Goal: Task Accomplishment & Management: Complete application form

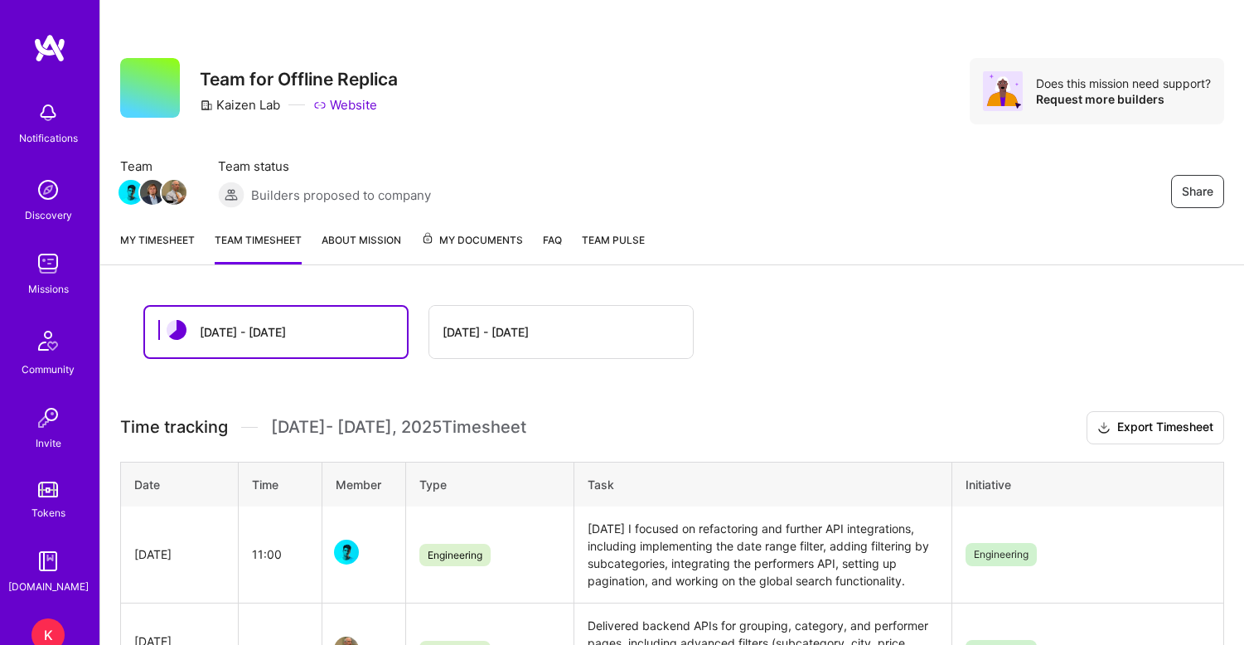
scroll to position [165, 0]
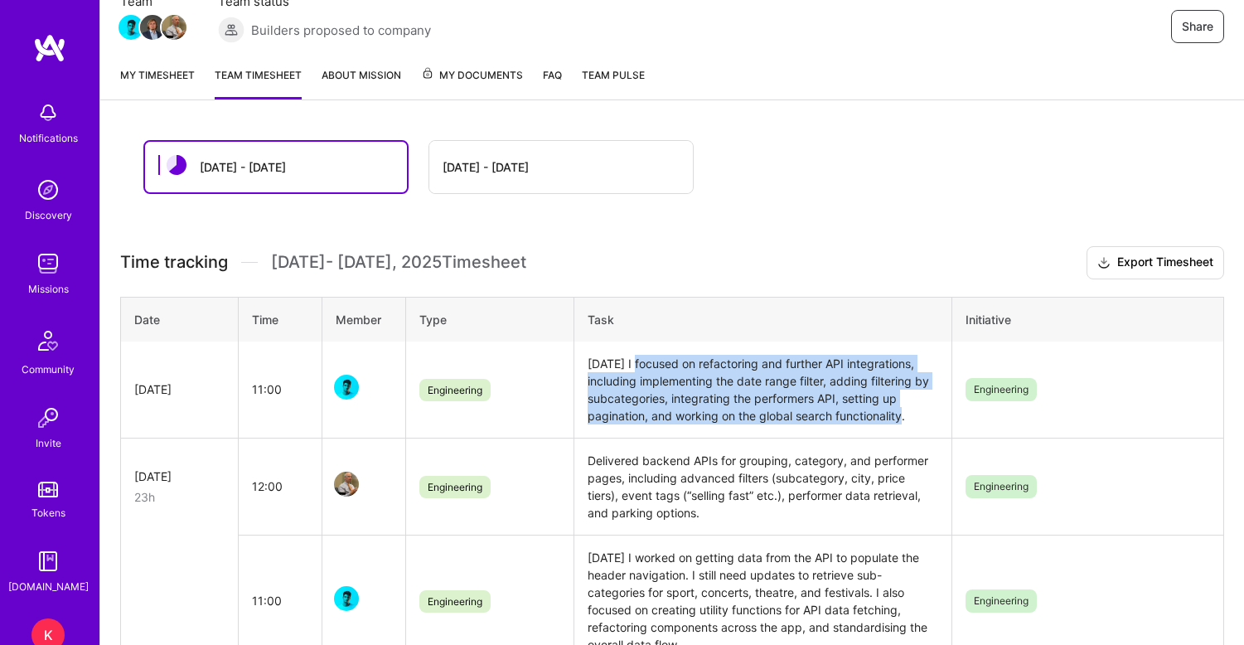
drag, startPoint x: 629, startPoint y: 363, endPoint x: 930, endPoint y: 421, distance: 306.4
click at [930, 421] on td "[DATE] I focused on refactoring and further API integrations, including impleme…" at bounding box center [762, 389] width 378 height 97
copy td "ocused on refactoring and further API integrations, including implementing the …"
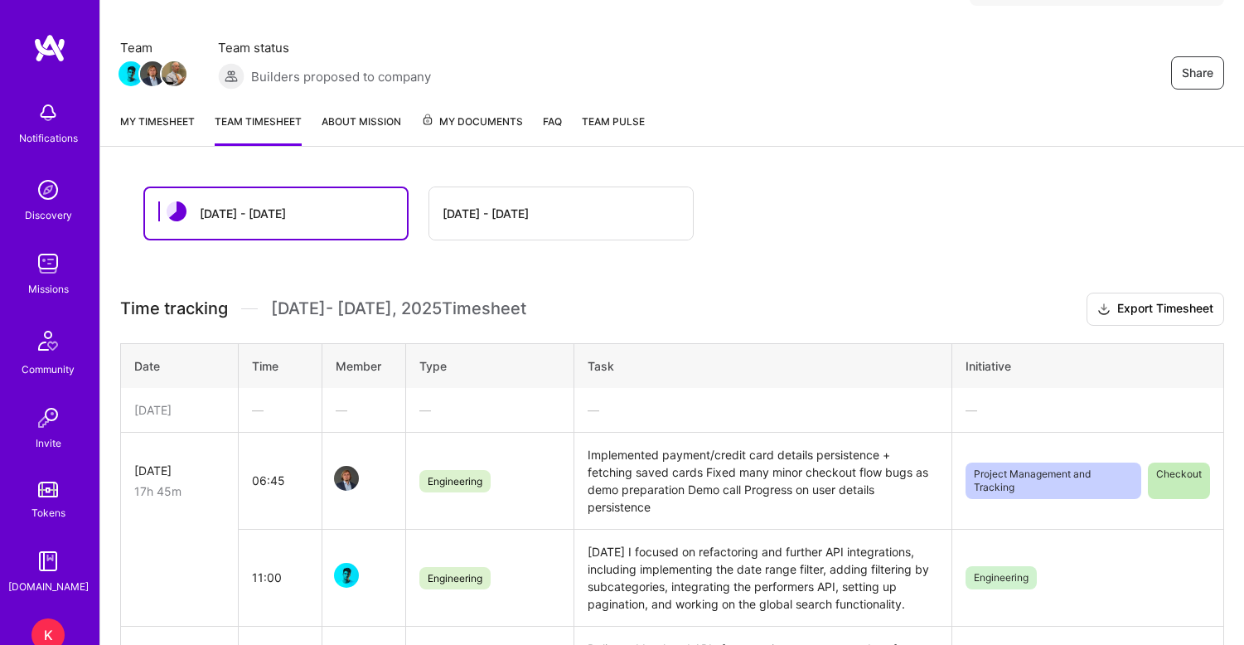
scroll to position [128, 0]
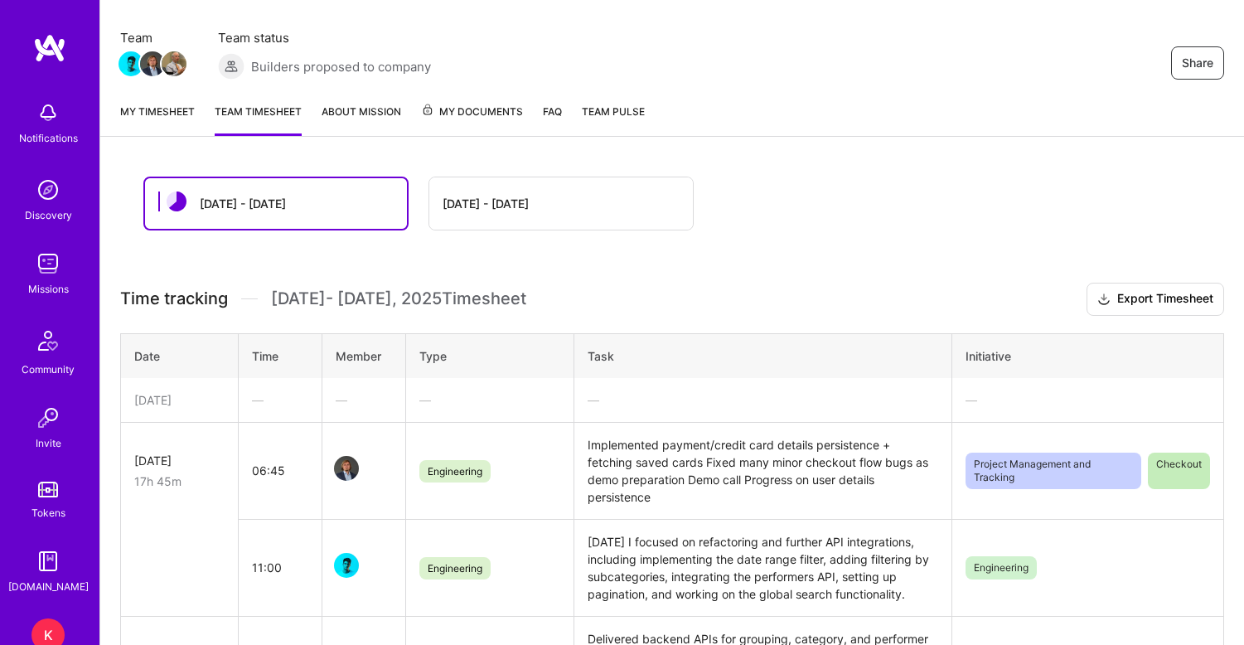
click at [163, 112] on link "My timesheet" at bounding box center [157, 119] width 75 height 33
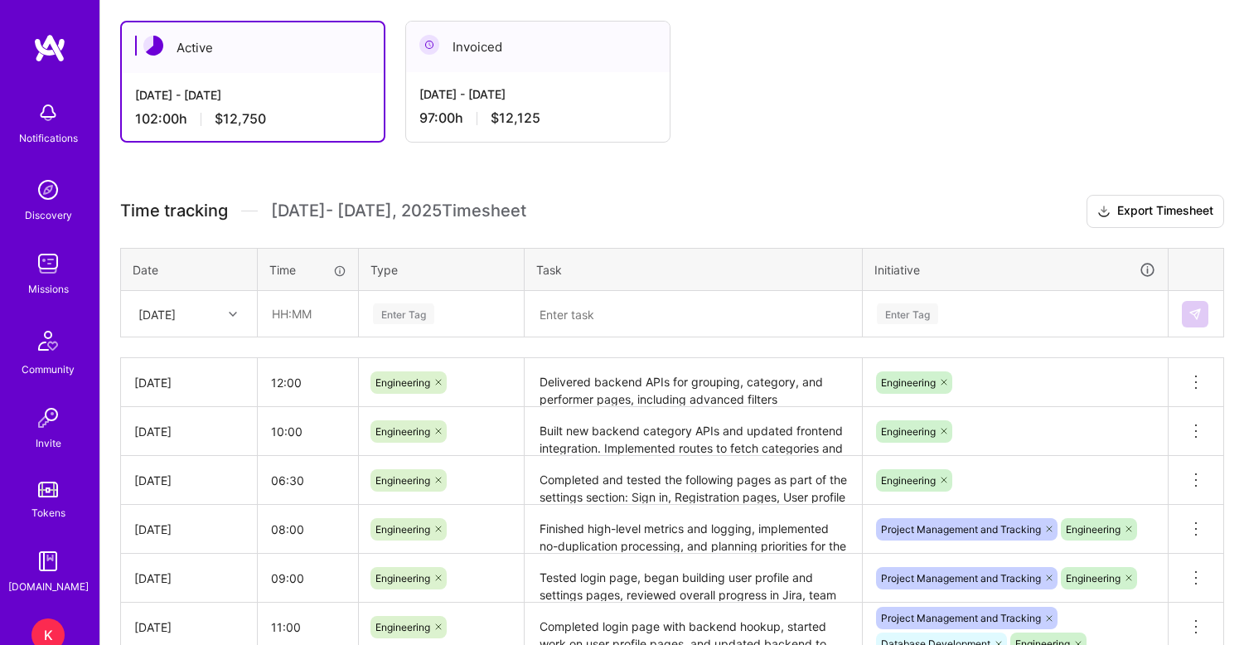
scroll to position [315, 0]
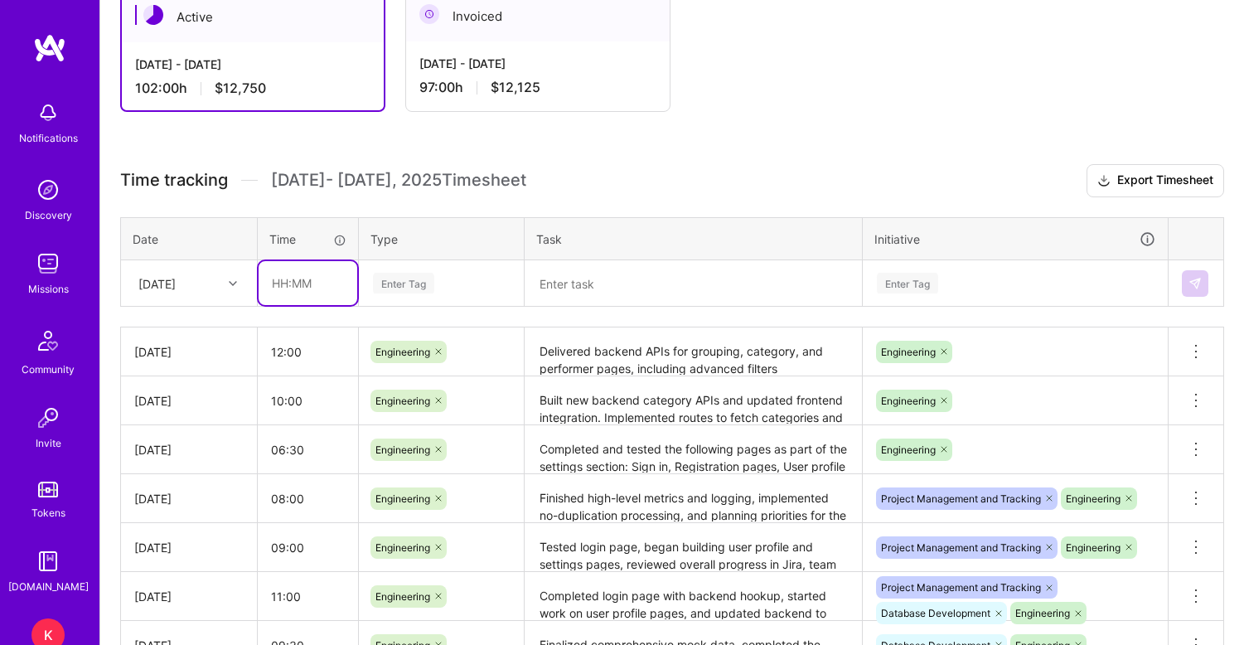
click at [300, 282] on input "text" at bounding box center [308, 283] width 99 height 44
type input "08:00"
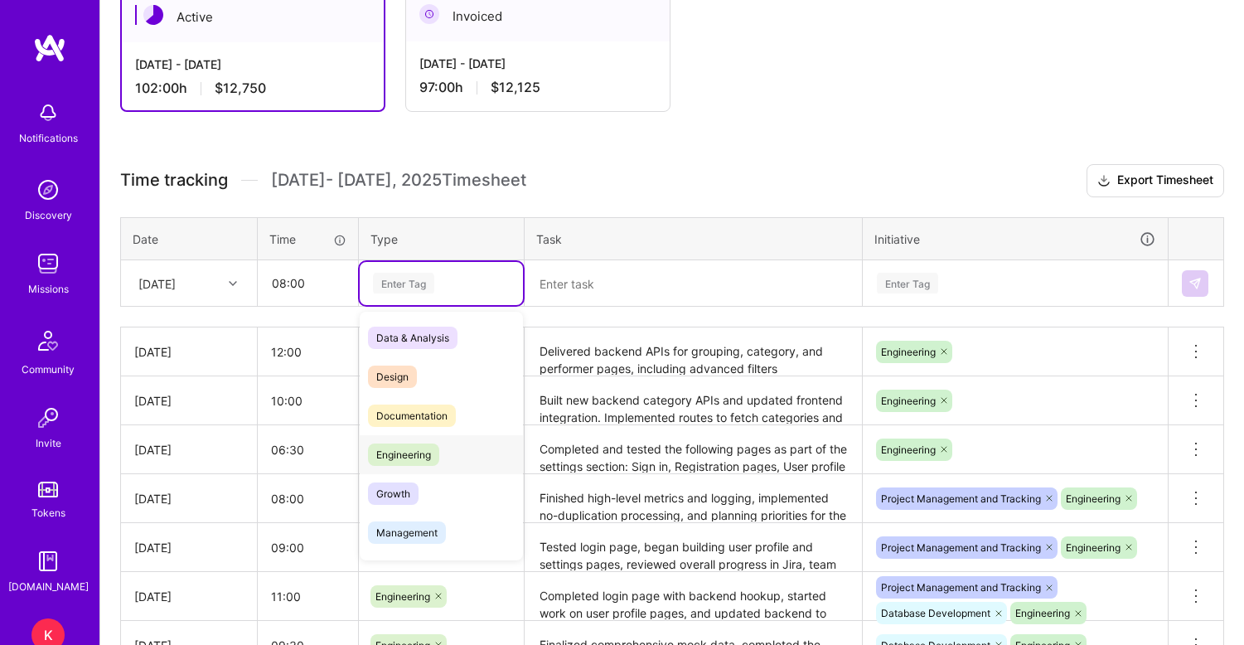
click at [415, 456] on span "Engineering" at bounding box center [403, 454] width 71 height 22
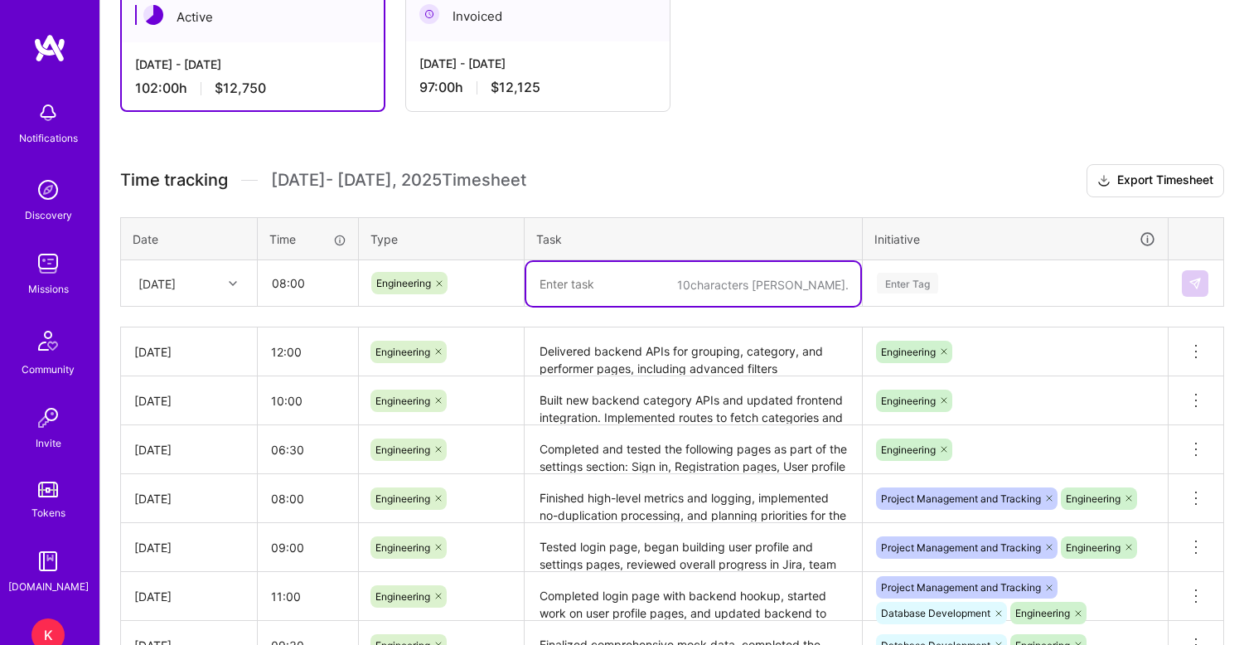
click at [564, 297] on textarea at bounding box center [693, 284] width 334 height 44
paste textarea "Supported frontend by extending backend APIs across grouping, category, and per…"
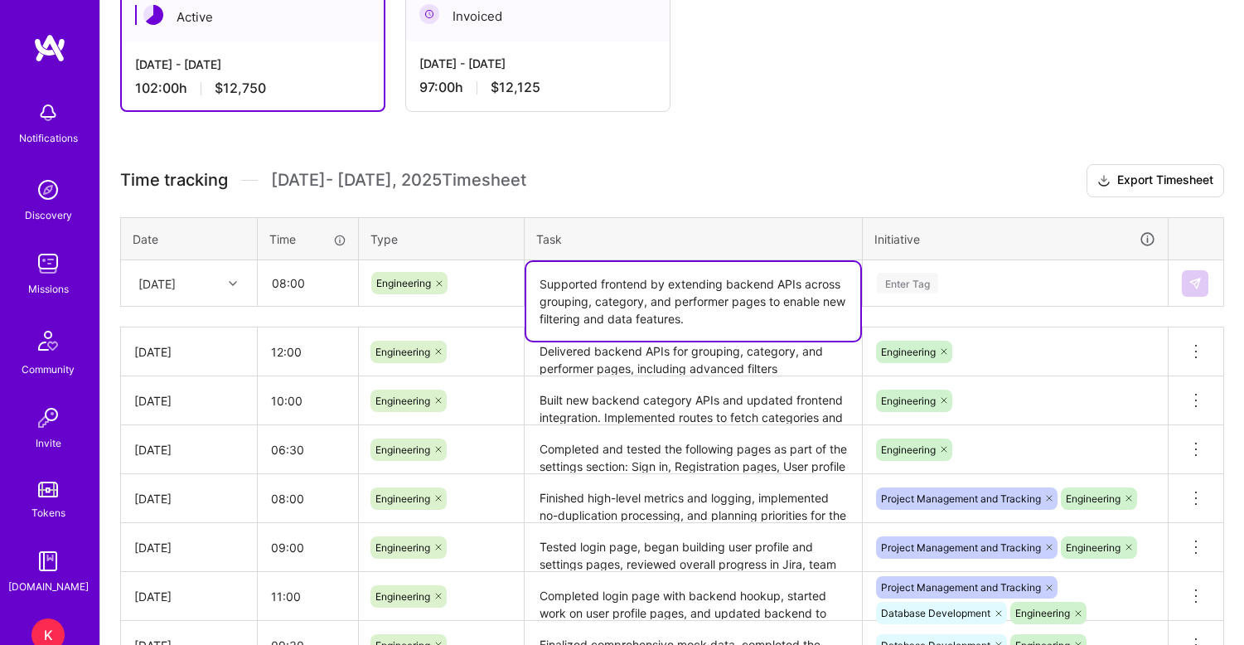
type textarea "Supported frontend by extending backend APIs across grouping, category, and per…"
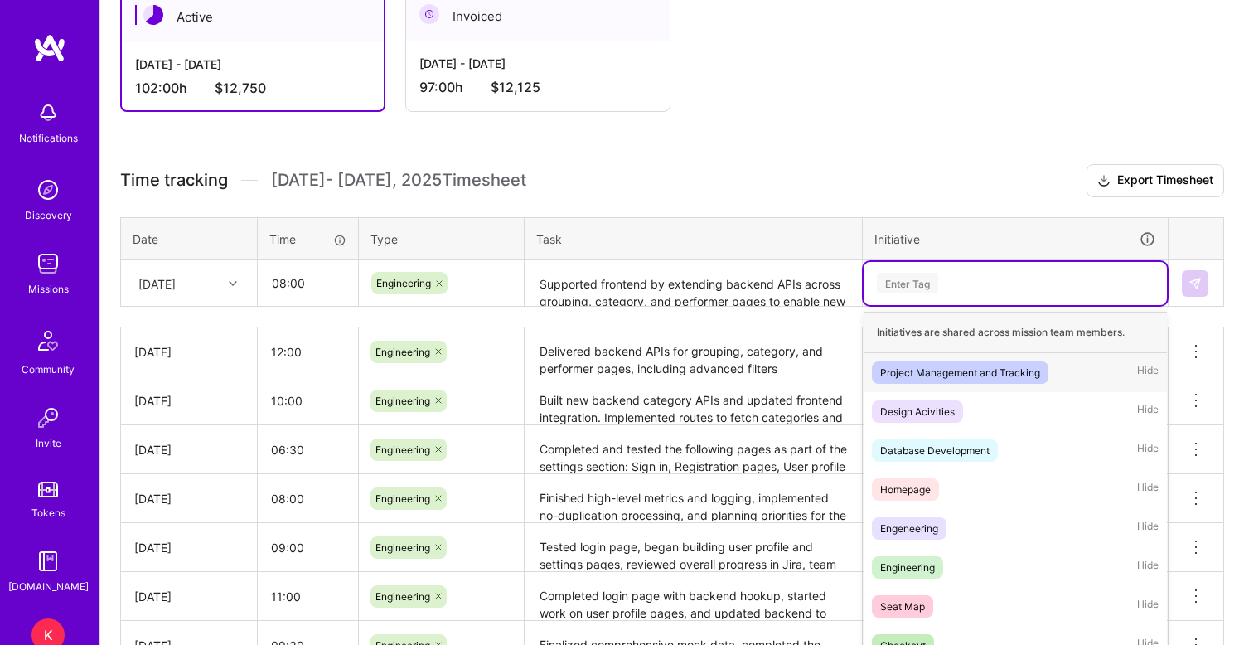
click at [907, 286] on div "Enter Tag" at bounding box center [907, 283] width 61 height 26
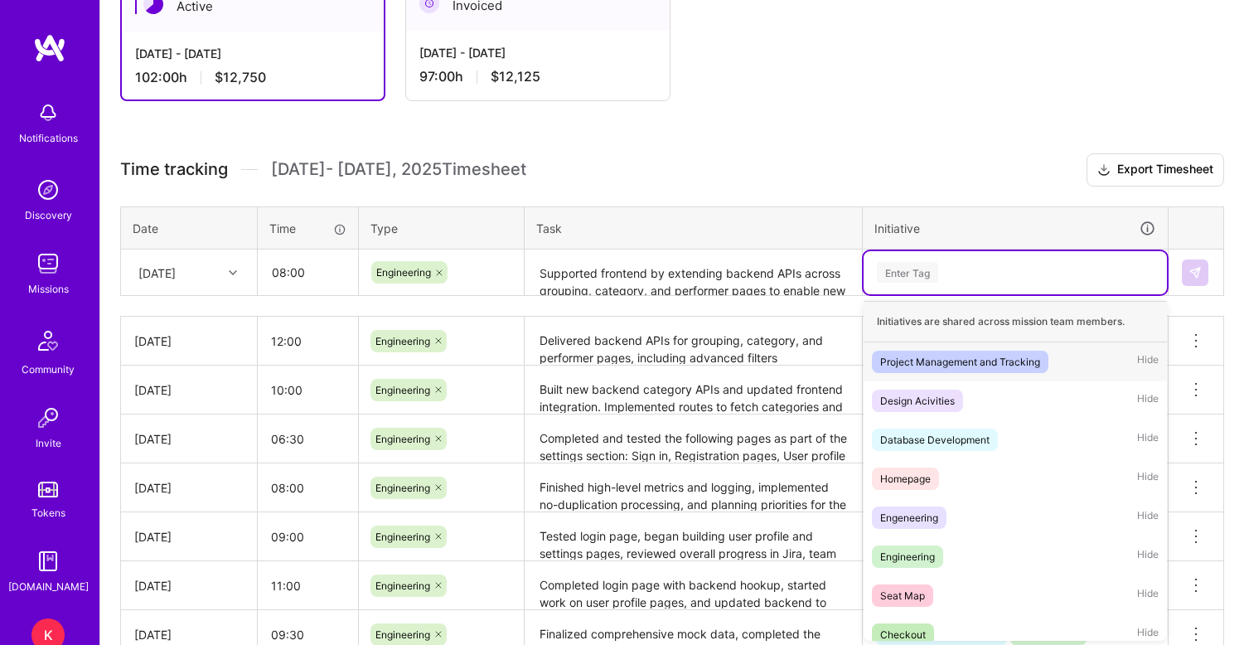
scroll to position [327, 0]
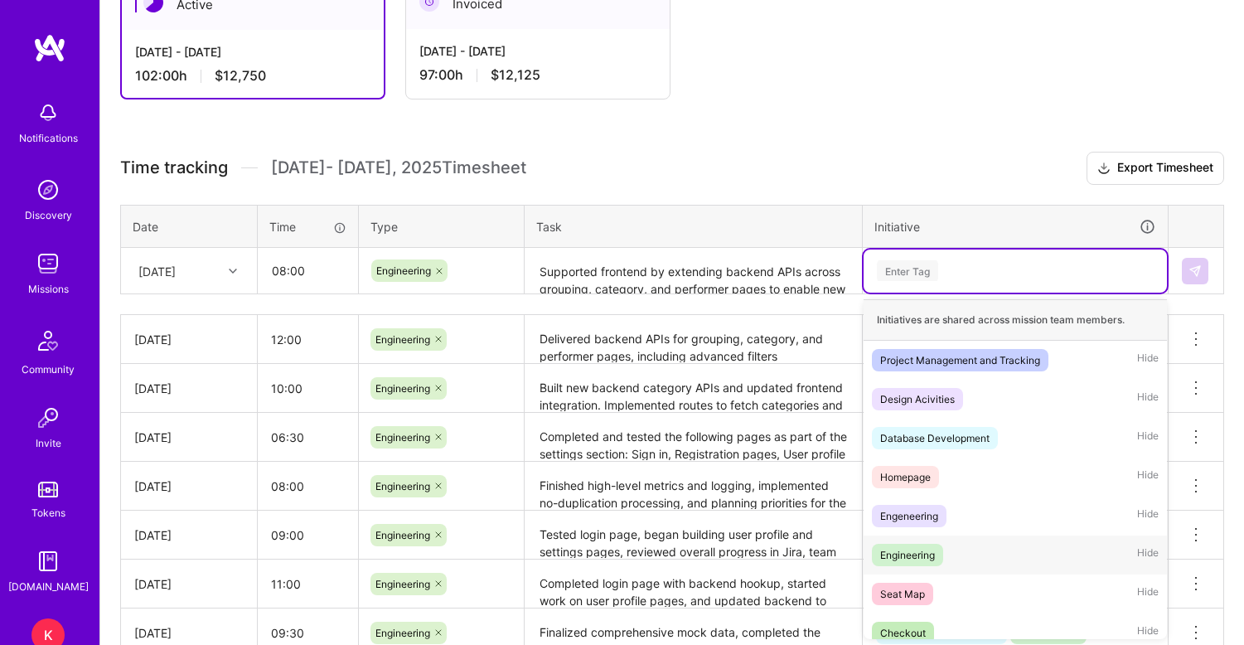
click at [901, 549] on div "Engineering" at bounding box center [907, 554] width 55 height 17
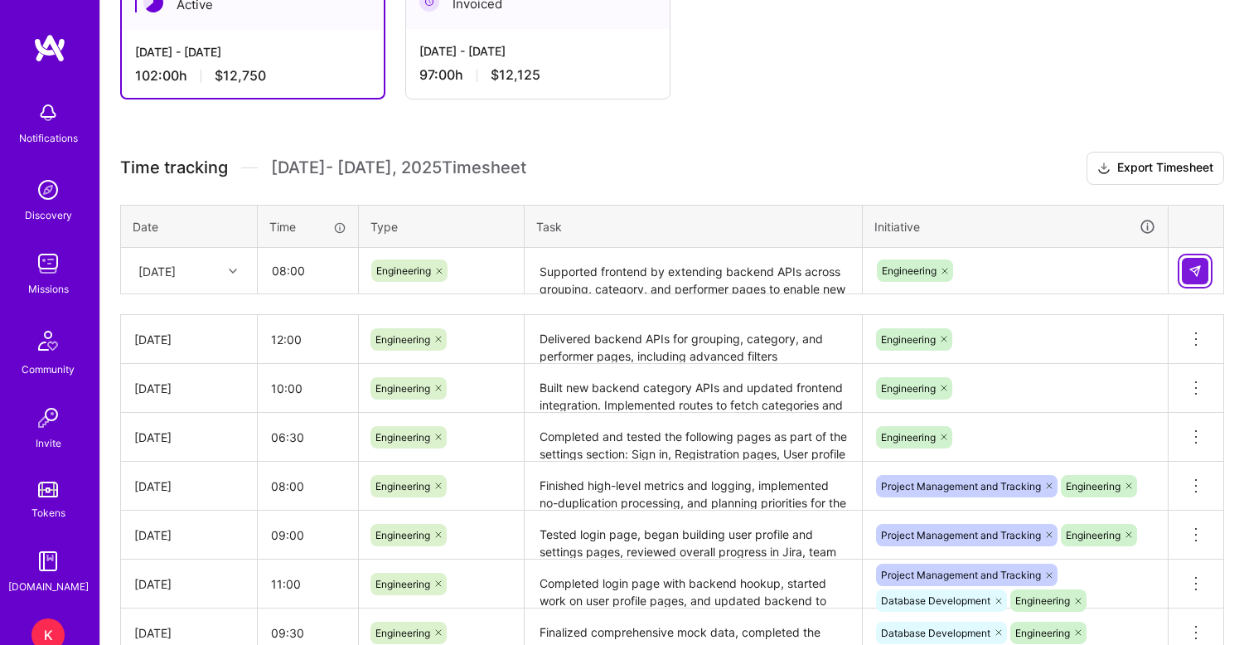
click at [1195, 266] on img at bounding box center [1194, 270] width 13 height 13
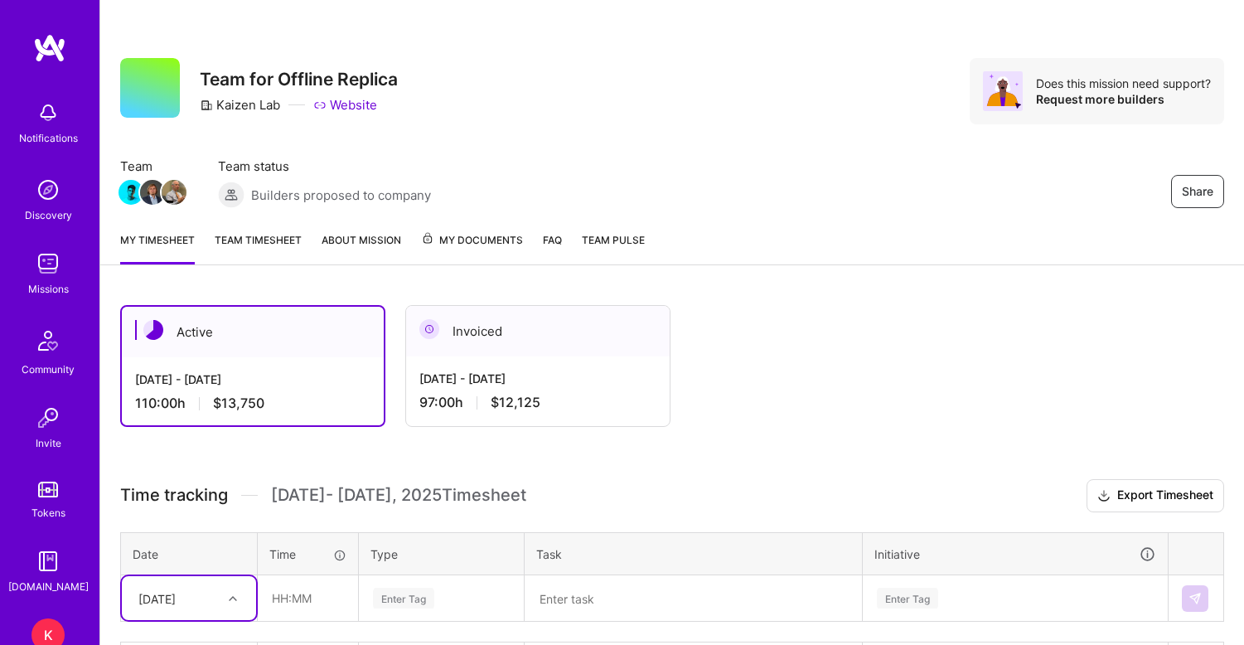
scroll to position [0, 0]
click at [274, 240] on link "Team timesheet" at bounding box center [258, 247] width 87 height 33
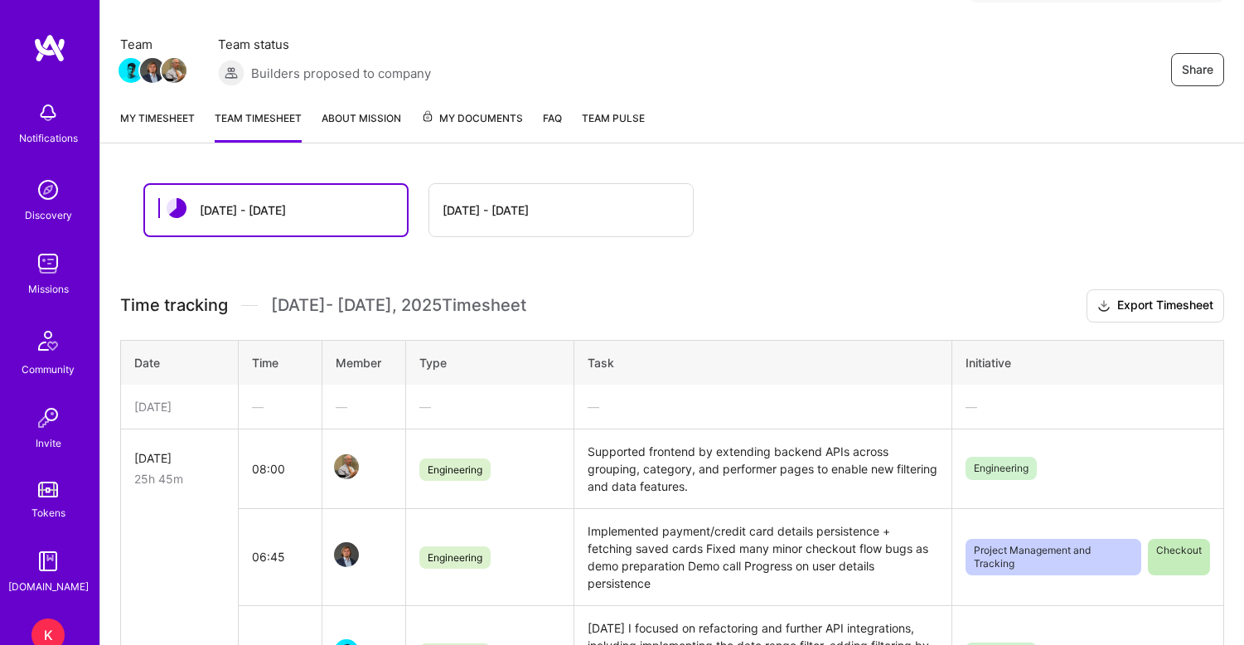
scroll to position [62, 0]
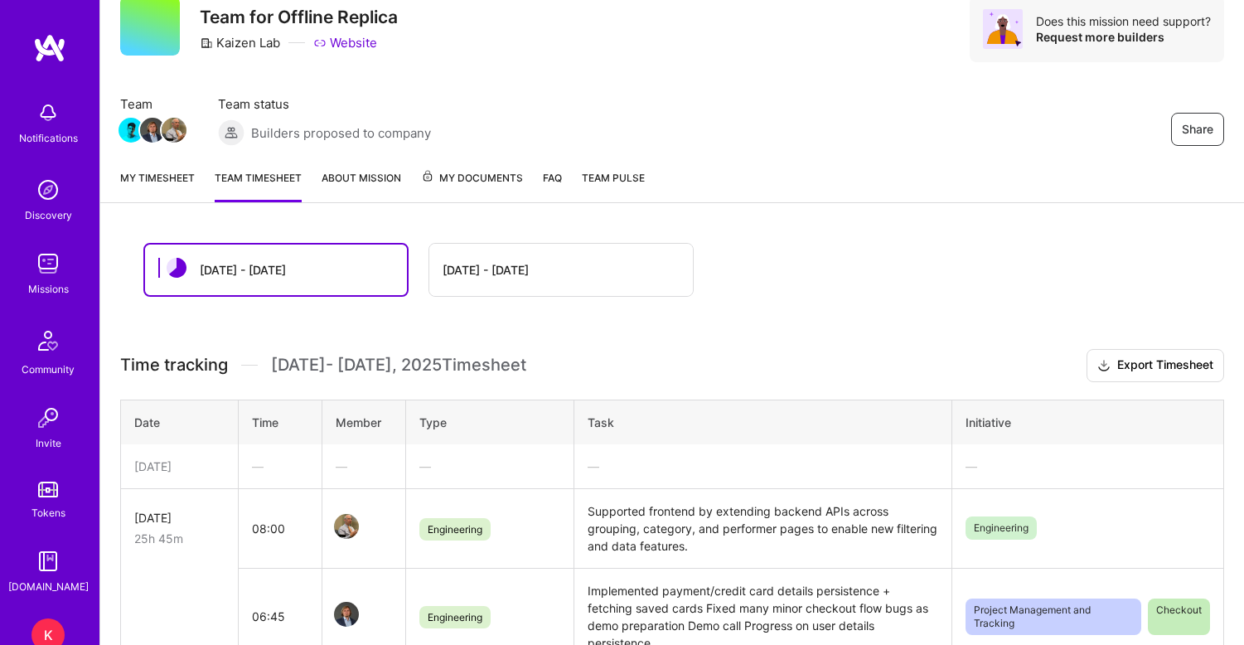
click at [157, 179] on link "My timesheet" at bounding box center [157, 185] width 75 height 33
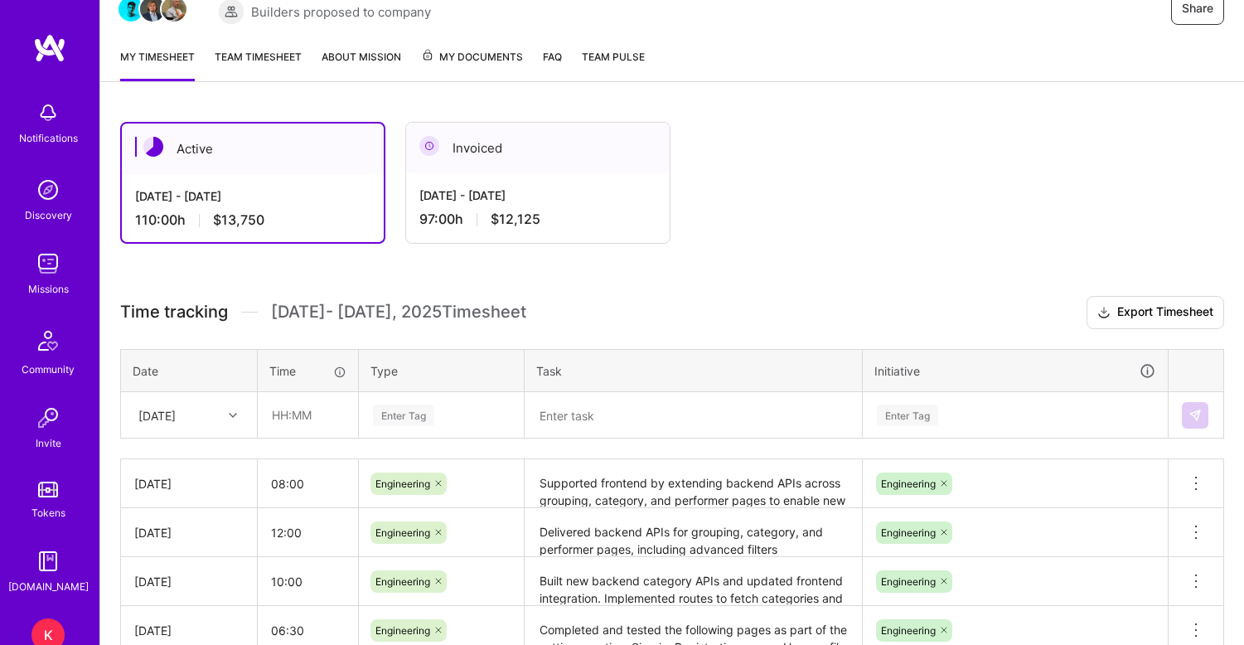
scroll to position [240, 0]
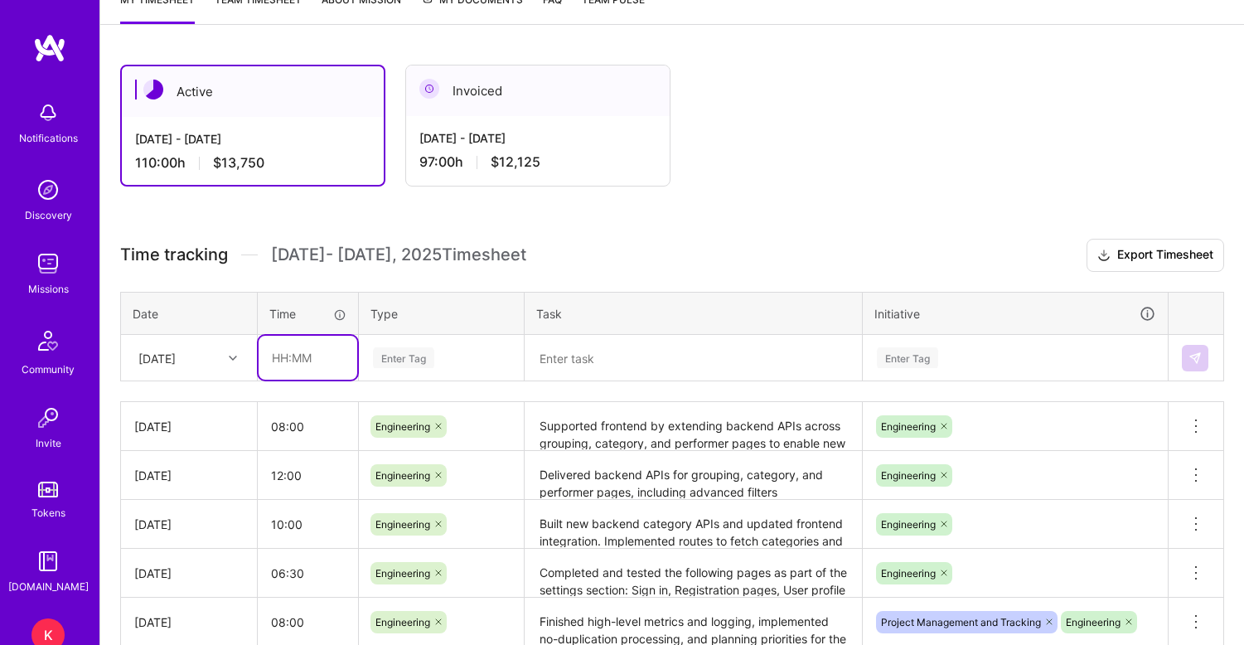
click at [288, 364] on input "text" at bounding box center [308, 358] width 99 height 44
type input "01:00"
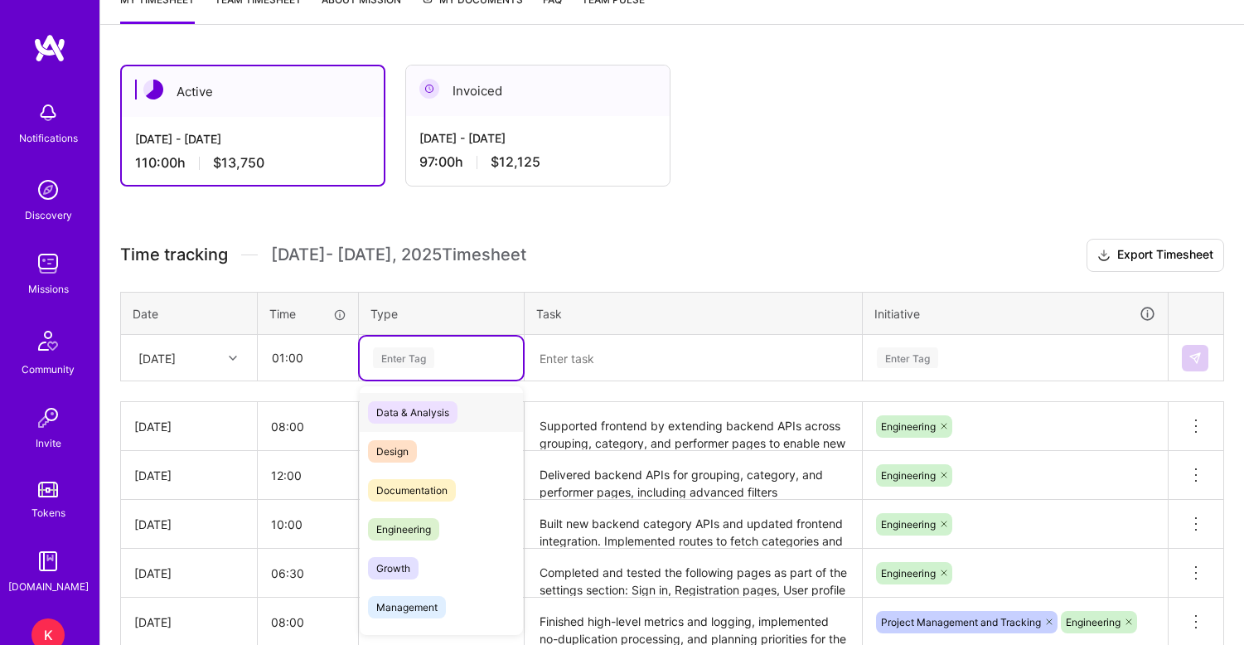
click at [409, 365] on div "Enter Tag" at bounding box center [403, 358] width 61 height 26
click at [429, 612] on span "Management" at bounding box center [407, 607] width 78 height 22
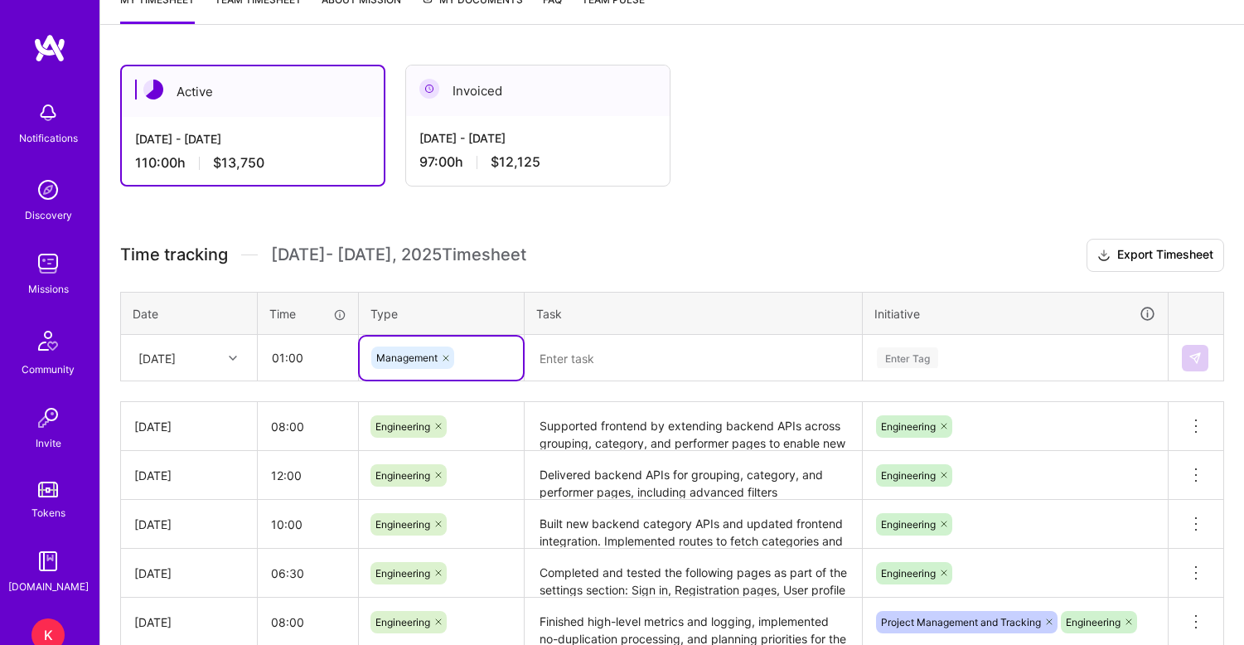
click at [566, 361] on textarea at bounding box center [693, 357] width 334 height 43
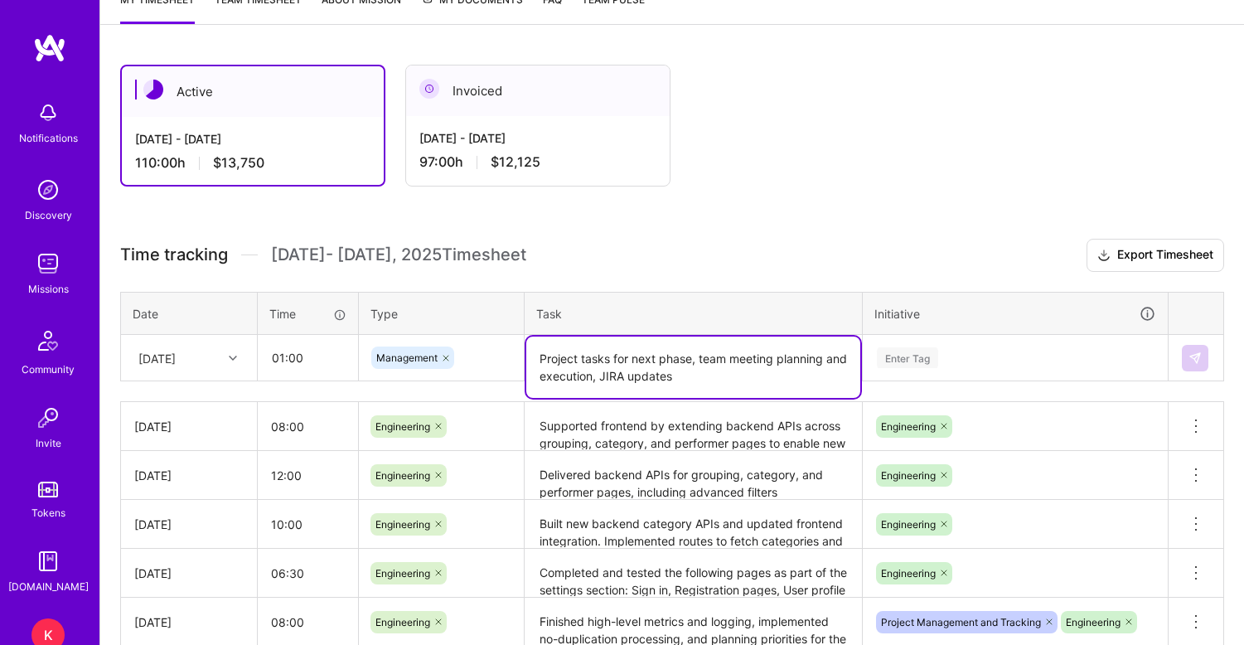
type textarea "Project tasks for next phase, team meeting planning and execution, JIRA updates"
click at [925, 360] on div "Enter Tag" at bounding box center [1015, 357] width 303 height 43
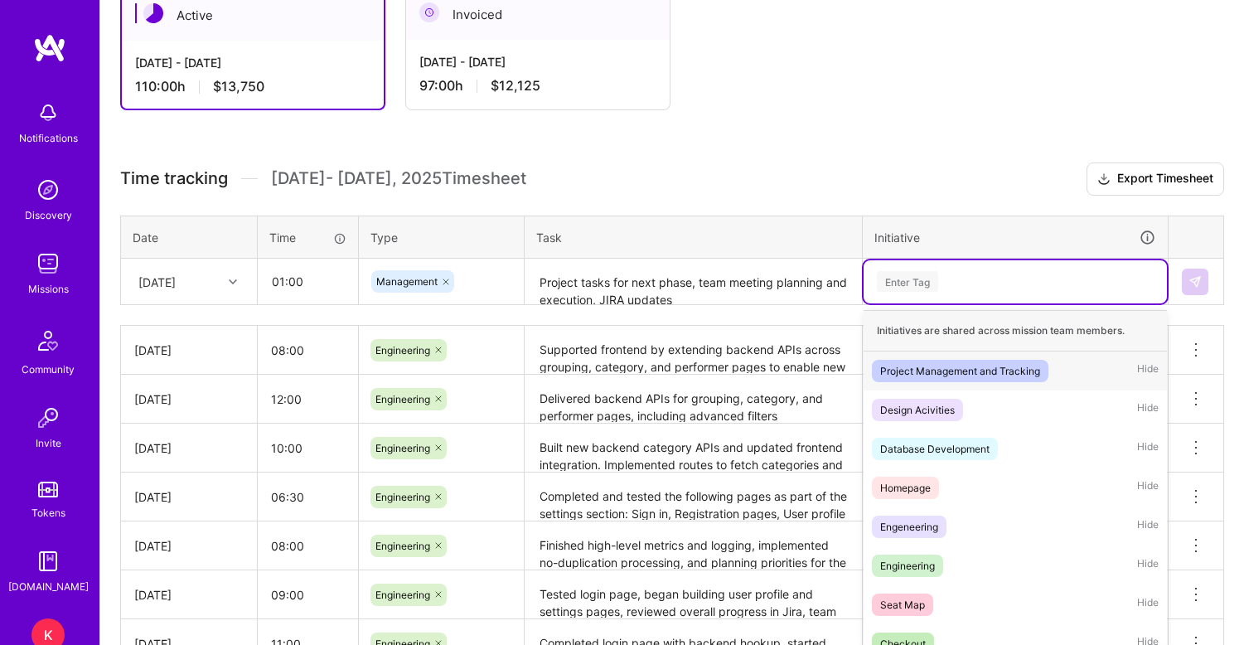
scroll to position [327, 0]
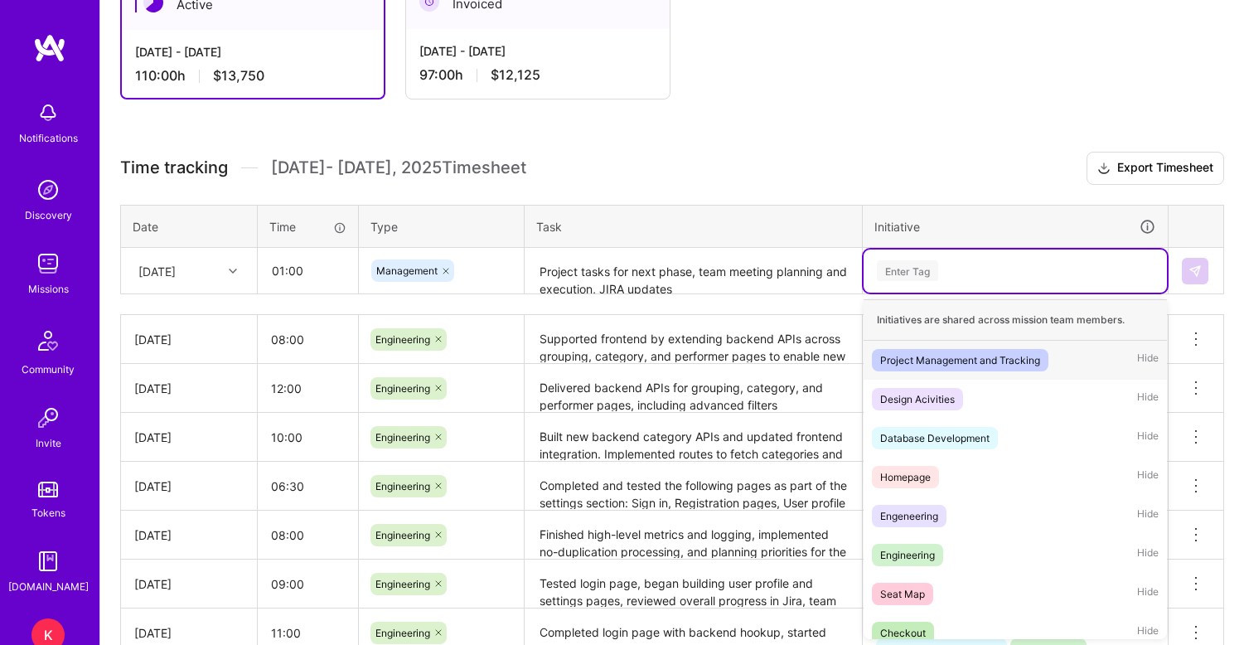
click at [927, 362] on div "Project Management and Tracking" at bounding box center [960, 359] width 160 height 17
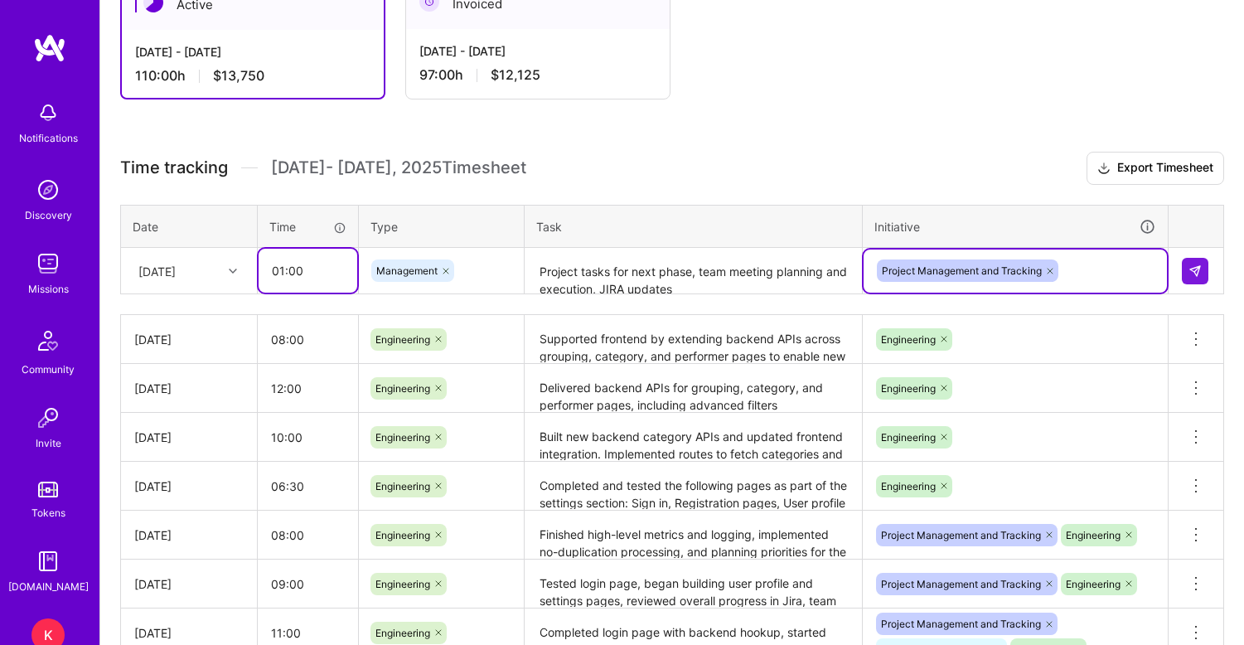
click at [293, 273] on input "01:00" at bounding box center [308, 271] width 99 height 44
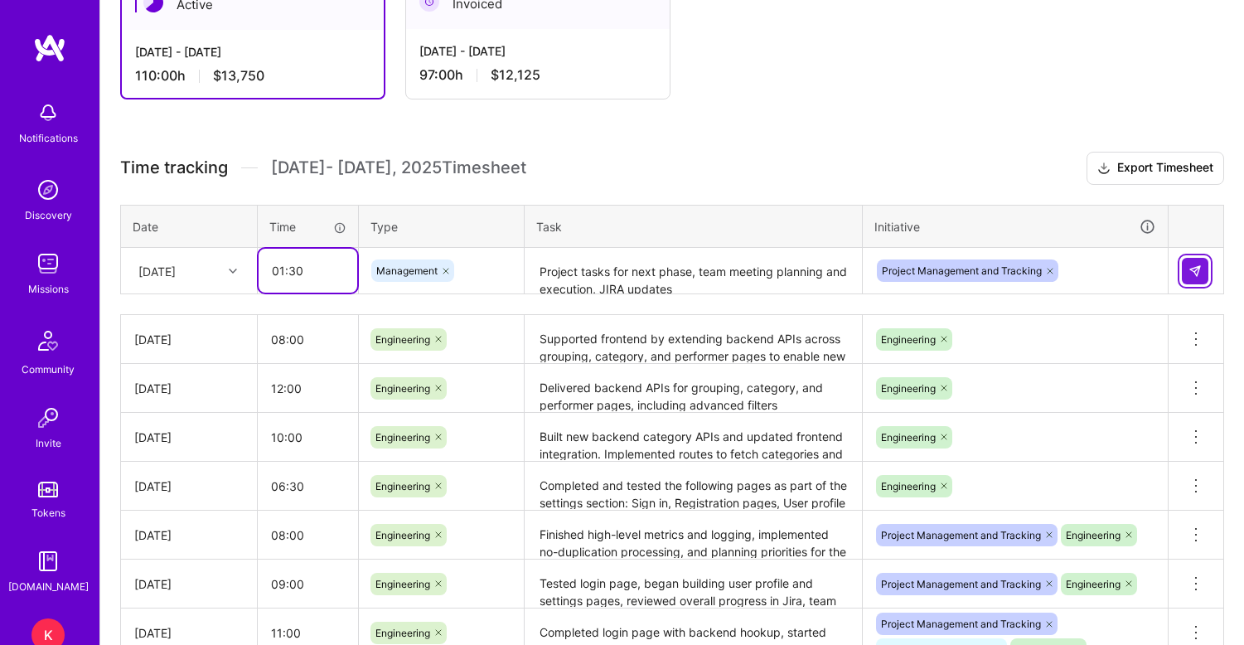
type input "01:30"
click at [1190, 264] on img at bounding box center [1194, 270] width 13 height 13
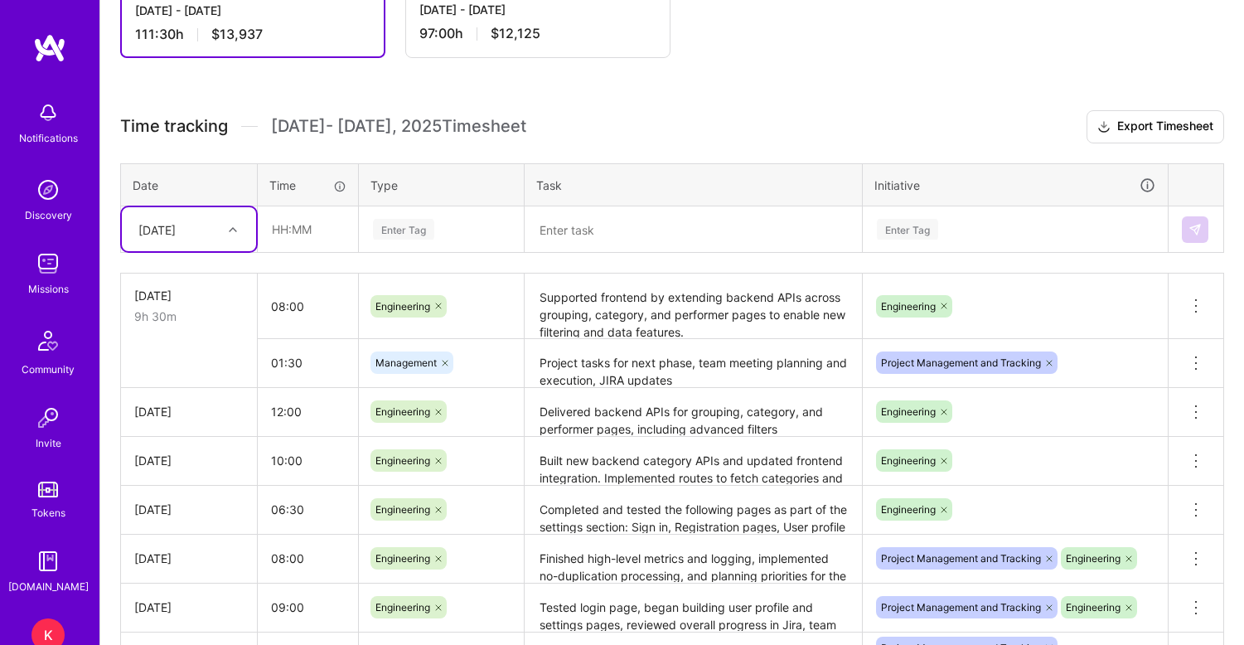
scroll to position [525, 0]
